Goal: Find contact information: Find contact information

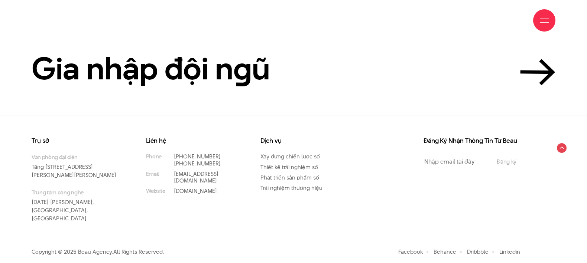
scroll to position [3418, 0]
click at [518, 28] on div "Giới thiệu Dự án Dịch vụ Góc nhìn Liên hệ" at bounding box center [294, 20] width 524 height 41
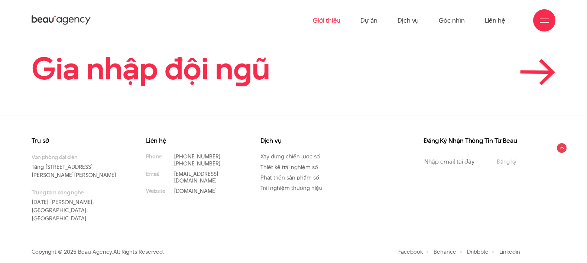
click at [536, 72] on icon at bounding box center [536, 72] width 29 height 0
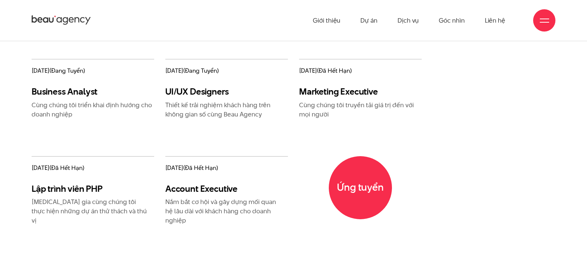
scroll to position [650, 0]
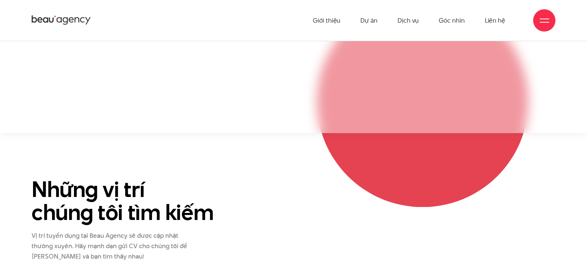
click at [50, 20] on icon at bounding box center [61, 20] width 59 height 12
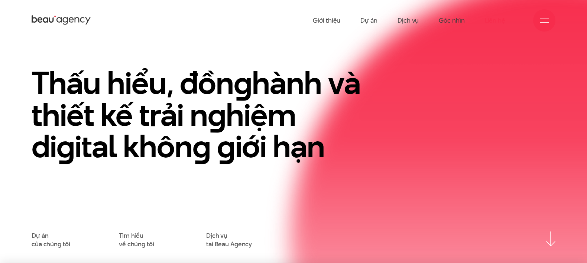
click at [494, 19] on link "Liên hệ" at bounding box center [495, 20] width 20 height 41
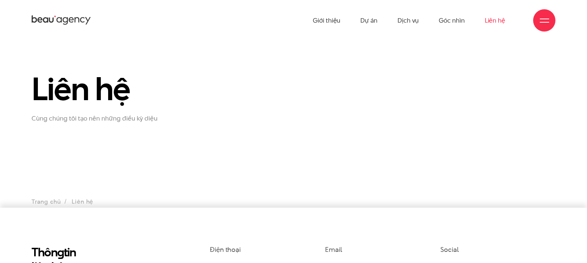
scroll to position [185, 0]
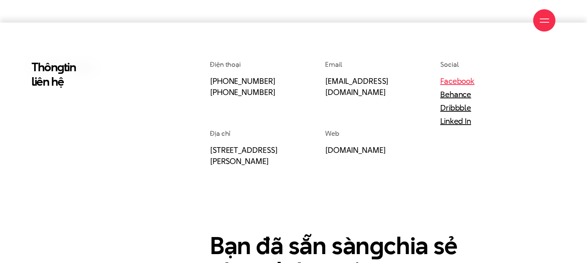
click at [440, 87] on link "Facebook" at bounding box center [457, 80] width 34 height 11
